Goal: Register for event/course

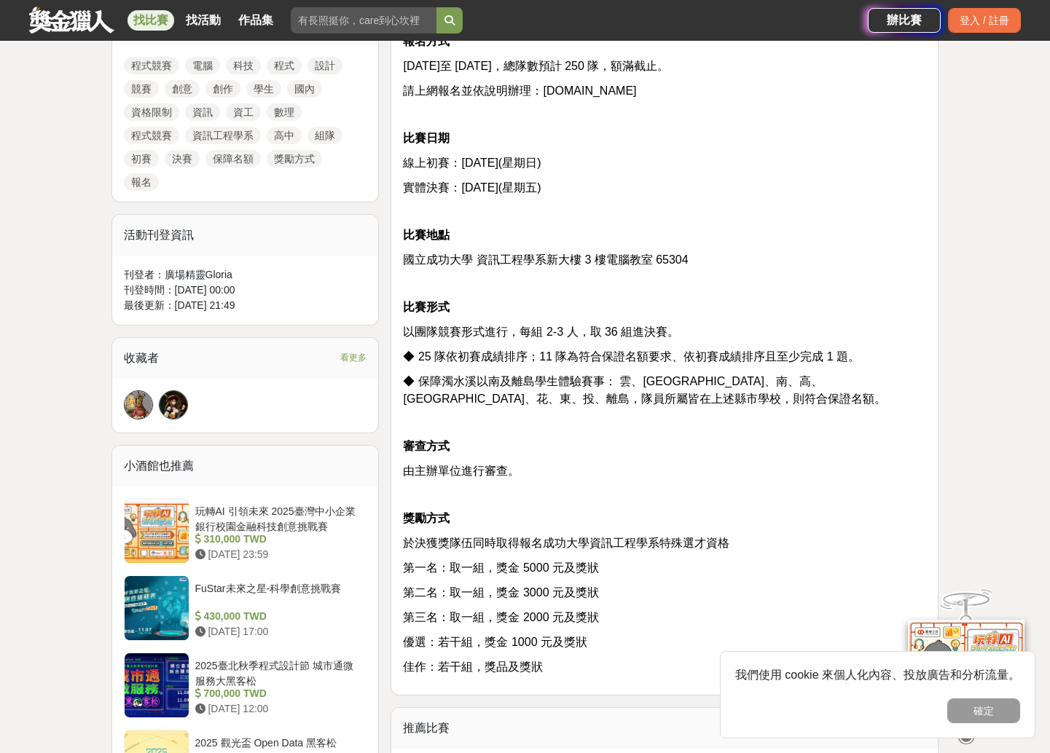
scroll to position [802, 0]
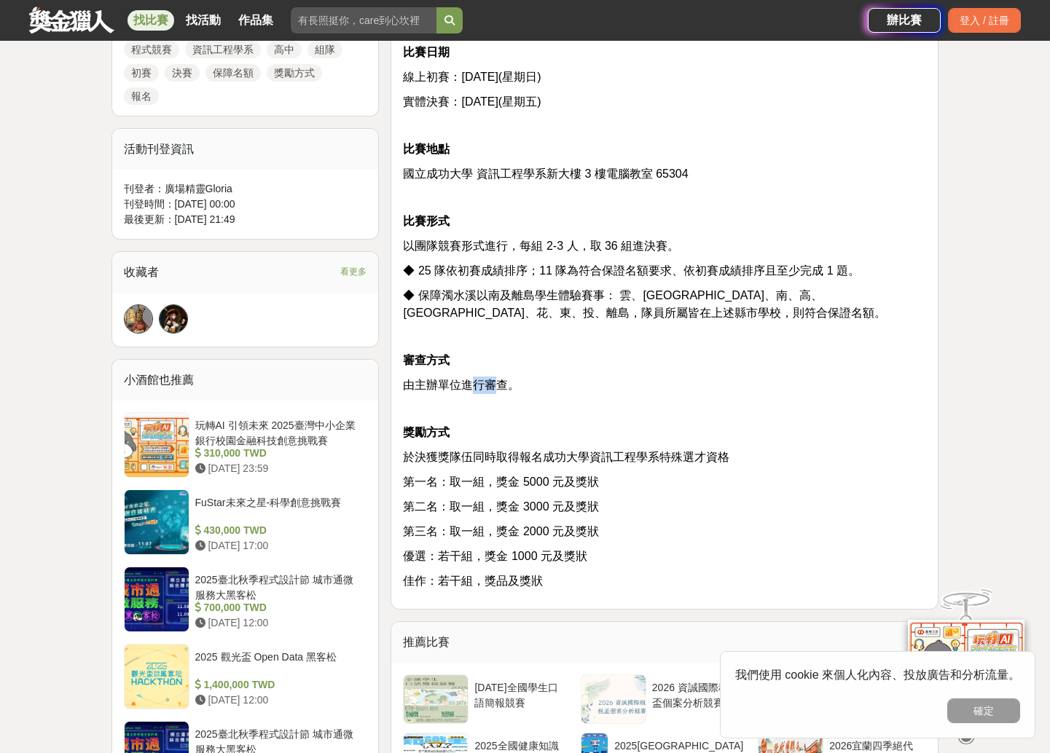
drag, startPoint x: 476, startPoint y: 387, endPoint x: 493, endPoint y: 387, distance: 16.8
click at [493, 387] on span "由主辦單位進行審查。" at bounding box center [461, 385] width 117 height 12
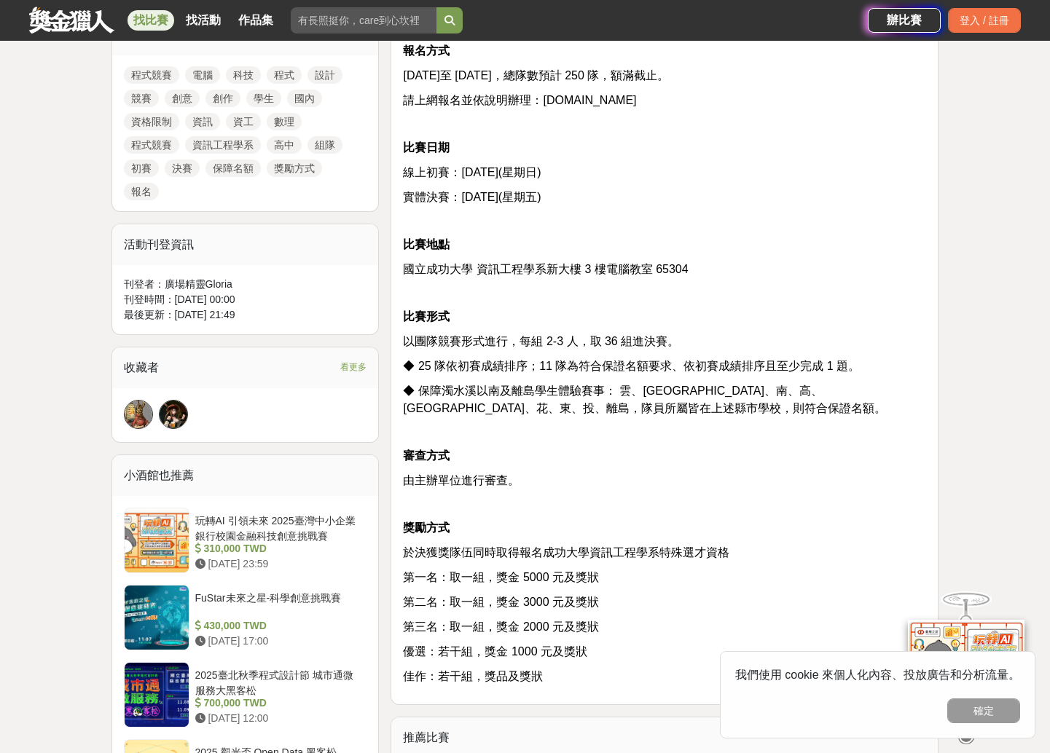
scroll to position [694, 0]
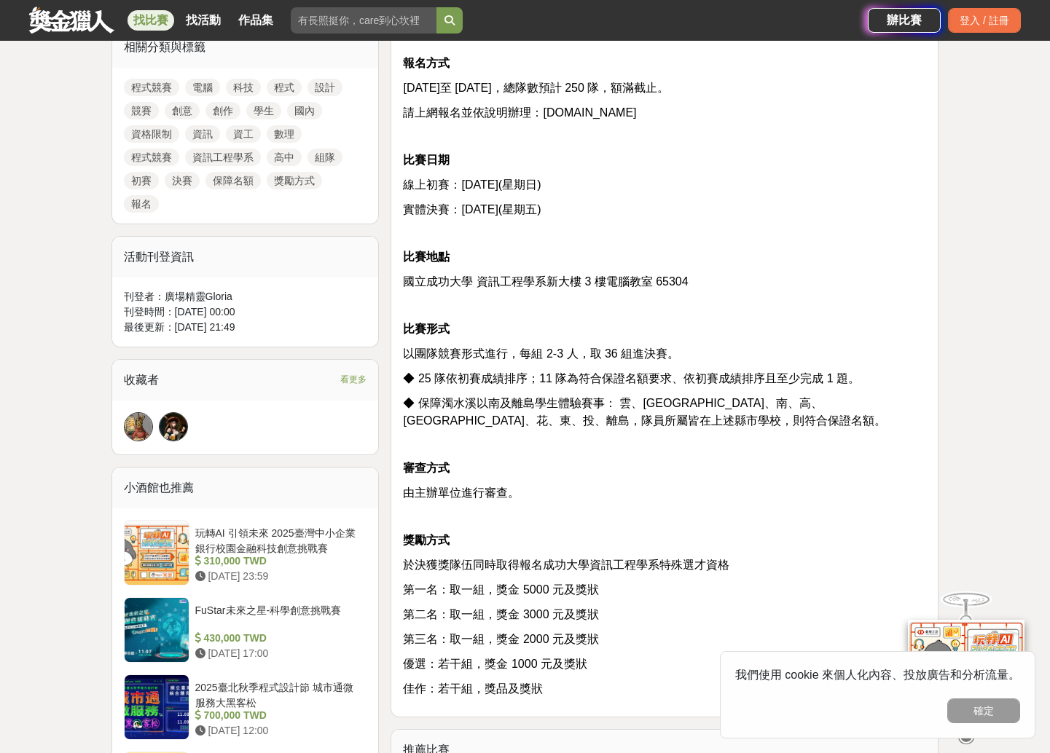
click at [636, 114] on span "請上網報名並依說明辦理：[DOMAIN_NAME]" at bounding box center [519, 112] width 233 height 12
drag, startPoint x: 658, startPoint y: 114, endPoint x: 536, endPoint y: 117, distance: 121.7
click at [536, 117] on span "請上網報名並依說明辦理：[DOMAIN_NAME]" at bounding box center [519, 112] width 233 height 12
click at [546, 117] on span "請上網報名並依說明辦理：[DOMAIN_NAME]" at bounding box center [519, 112] width 233 height 12
drag, startPoint x: 546, startPoint y: 117, endPoint x: 662, endPoint y: 116, distance: 115.9
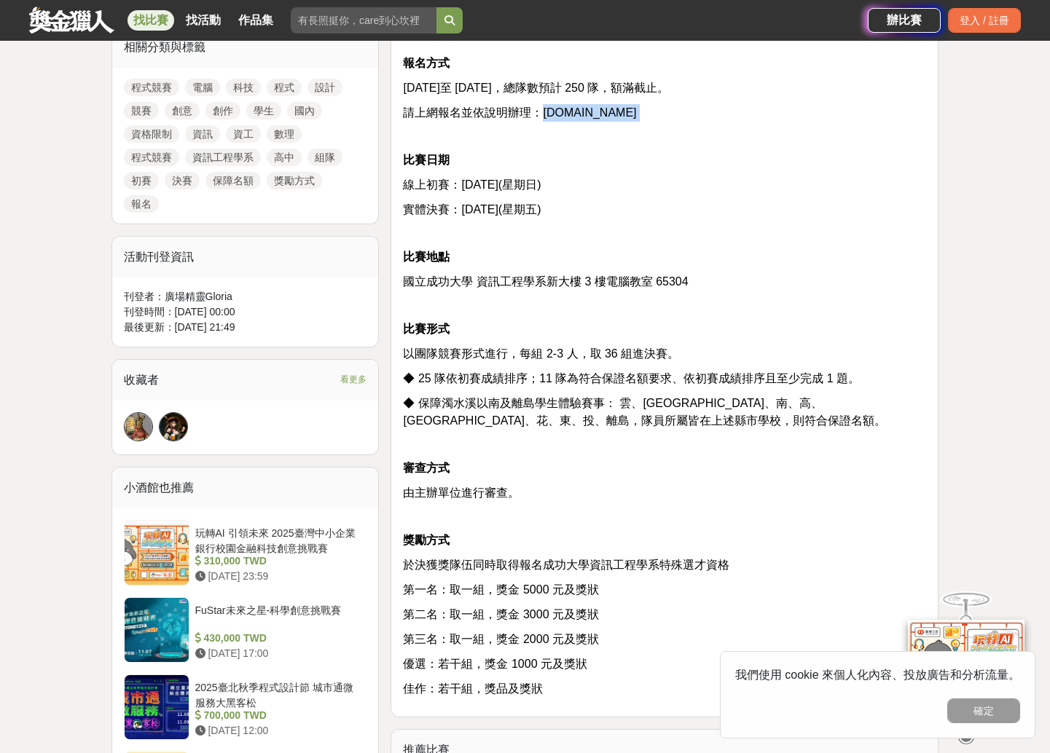
click at [636, 116] on span "請上網報名並依說明辦理：[DOMAIN_NAME]" at bounding box center [519, 112] width 233 height 12
click at [676, 226] on p at bounding box center [664, 233] width 523 height 15
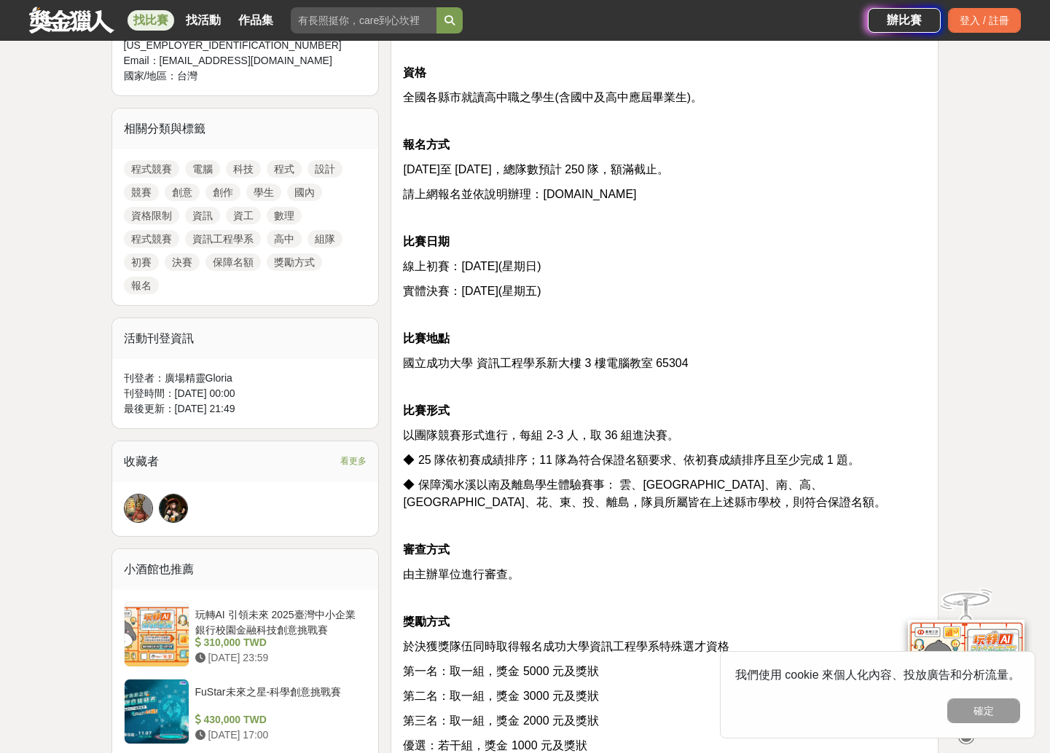
scroll to position [621, 0]
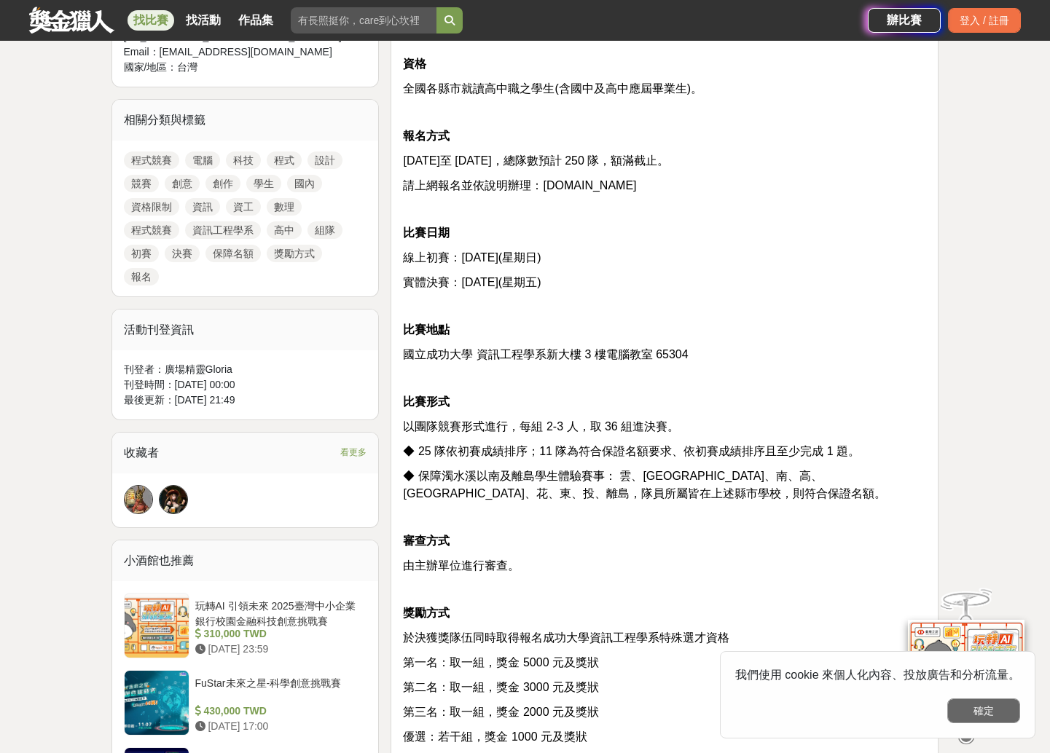
click at [979, 710] on button "確定" at bounding box center [983, 711] width 73 height 25
